Goal: Register for event/course

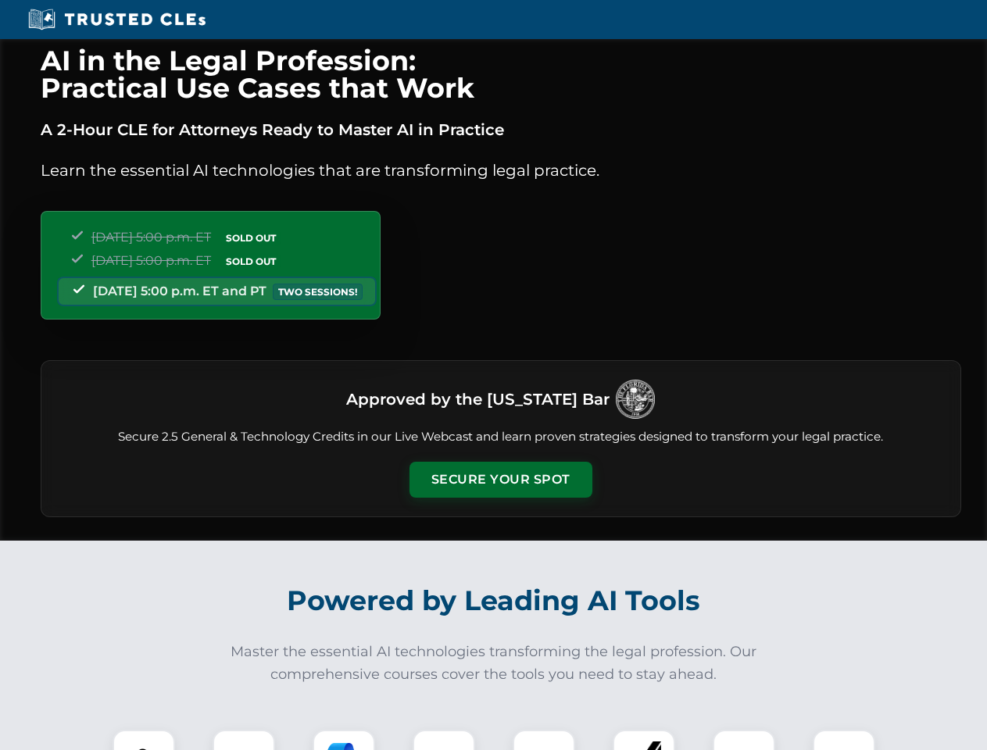
click at [500, 480] on button "Secure Your Spot" at bounding box center [500, 480] width 183 height 36
click at [144, 740] on img at bounding box center [143, 760] width 45 height 45
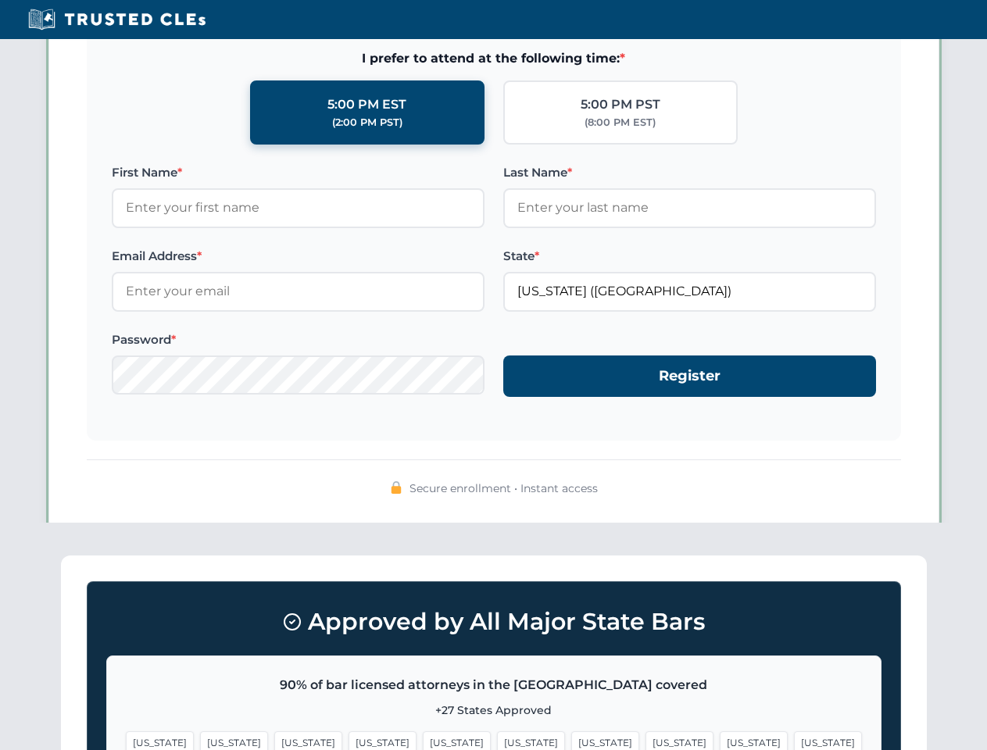
click at [571, 740] on span "[US_STATE]" at bounding box center [605, 742] width 68 height 23
click at [720, 740] on span "[US_STATE]" at bounding box center [754, 742] width 68 height 23
